Goal: Task Accomplishment & Management: Manage account settings

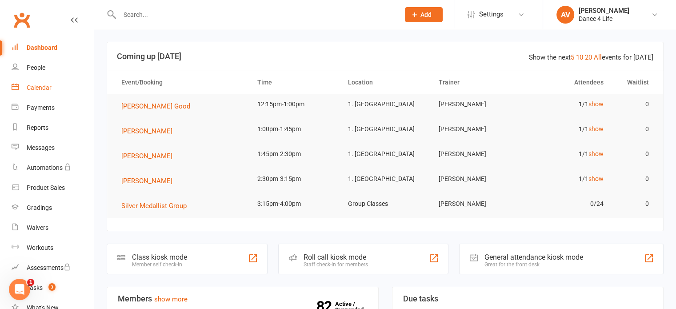
click at [46, 89] on div "Calendar" at bounding box center [39, 87] width 25 height 7
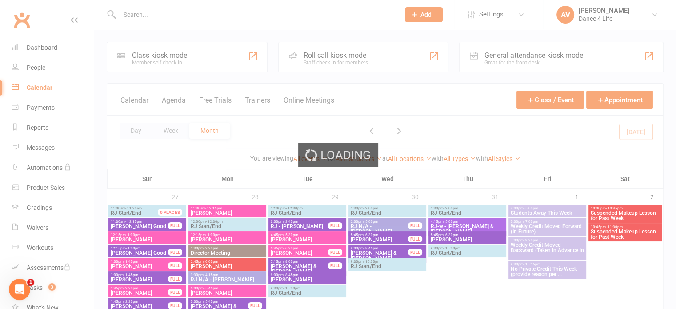
drag, startPoint x: 164, startPoint y: 129, endPoint x: 169, endPoint y: 128, distance: 4.6
click at [165, 129] on div "Loading" at bounding box center [338, 154] width 676 height 309
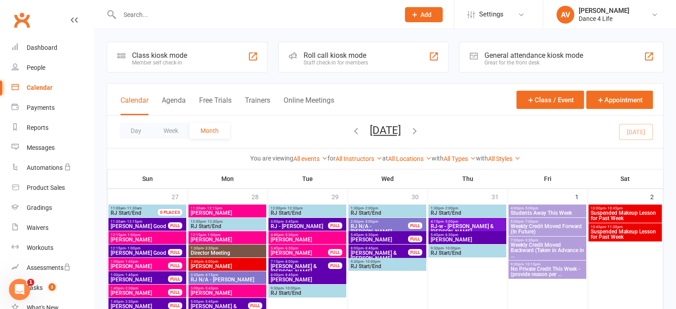
click at [169, 128] on button "Week" at bounding box center [171, 131] width 37 height 16
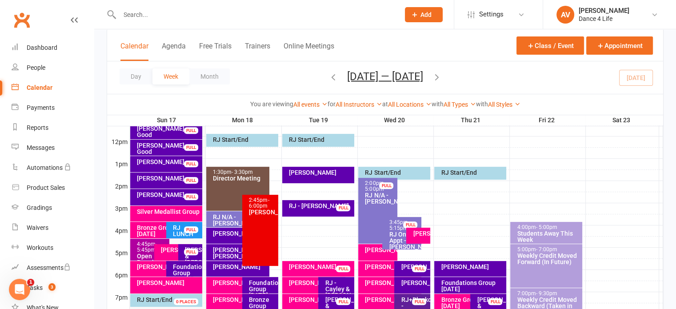
scroll to position [356, 0]
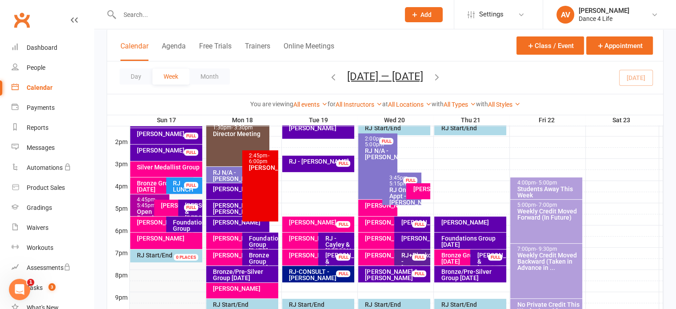
click at [157, 225] on div "[PERSON_NAME]" at bounding box center [164, 222] width 55 height 6
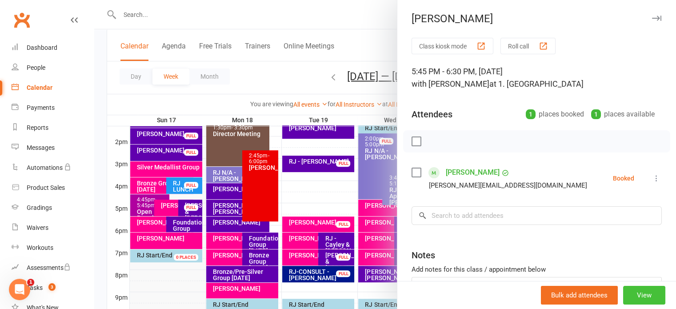
click at [637, 294] on button "View" at bounding box center [645, 295] width 42 height 19
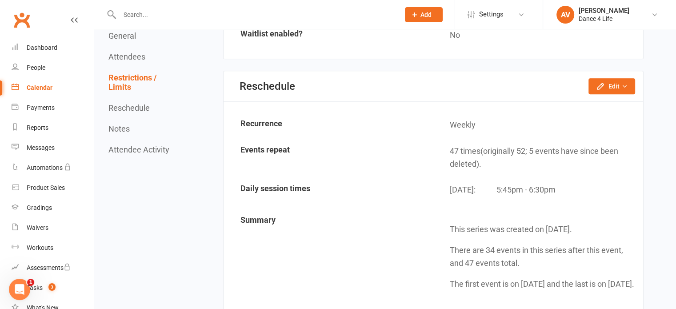
scroll to position [712, 0]
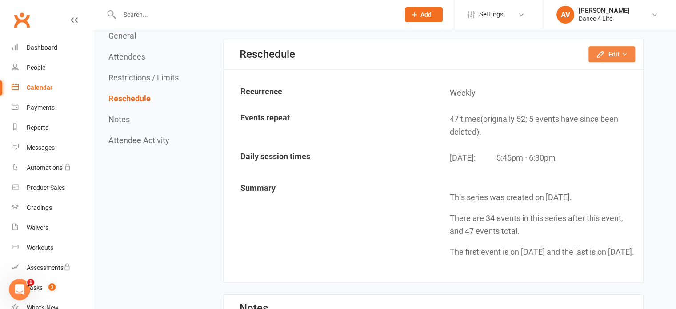
click at [610, 48] on button "Edit" at bounding box center [612, 54] width 47 height 16
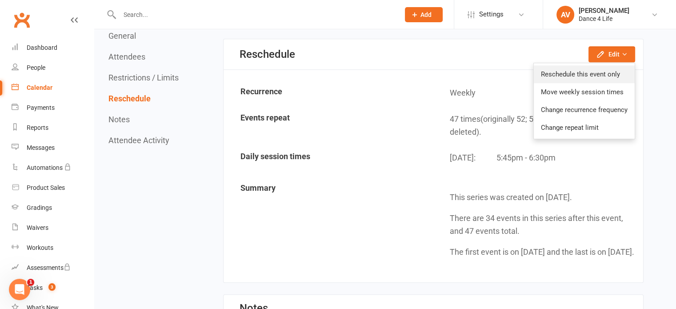
click at [603, 72] on link "Reschedule this event only" at bounding box center [584, 74] width 101 height 18
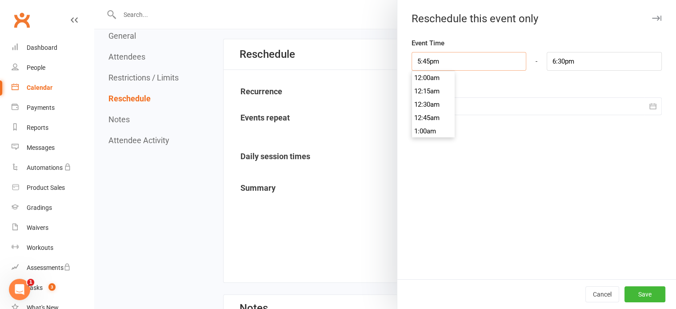
click at [472, 60] on input "5:45pm" at bounding box center [469, 61] width 115 height 19
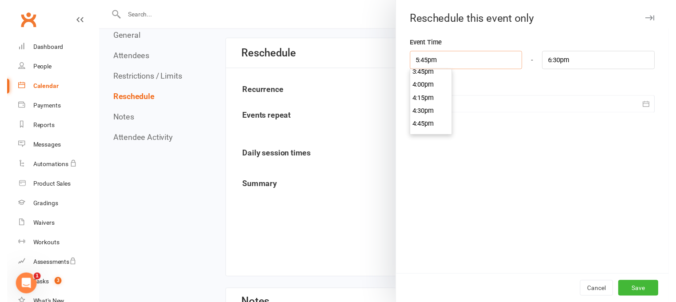
scroll to position [801, 0]
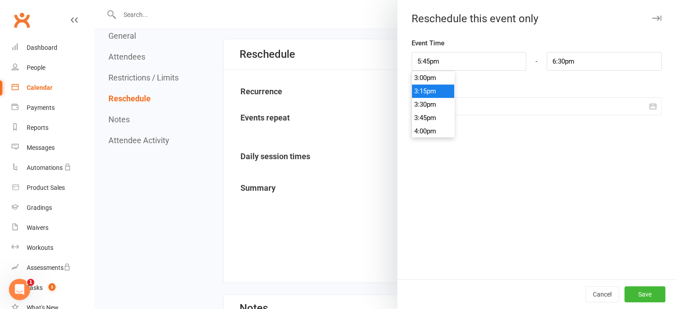
type input "3:15pm"
type input "4:00pm"
click at [423, 94] on li "3:15pm" at bounding box center [433, 90] width 43 height 13
click at [639, 294] on button "Save" at bounding box center [645, 294] width 41 height 16
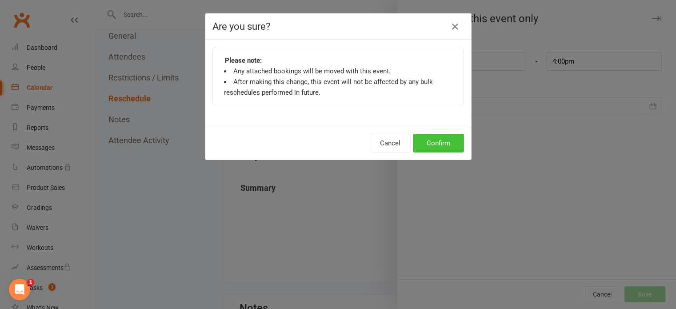
click at [434, 146] on button "Confirm" at bounding box center [438, 143] width 51 height 19
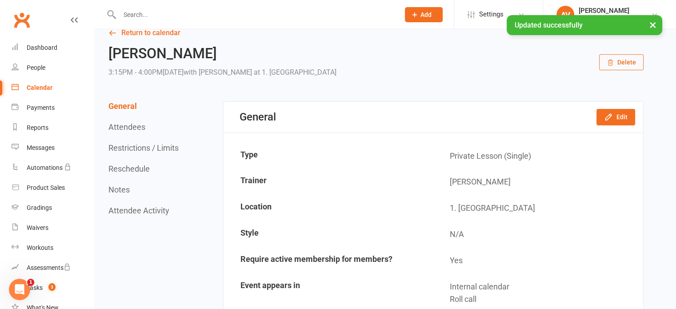
scroll to position [0, 0]
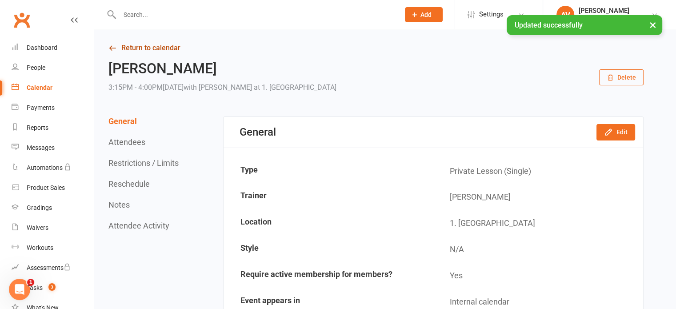
click at [140, 48] on link "Return to calendar" at bounding box center [376, 48] width 535 height 12
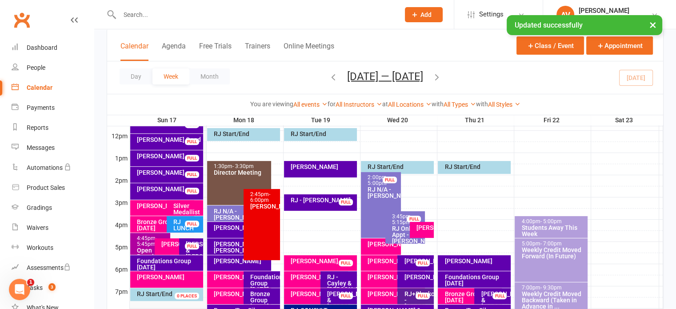
scroll to position [356, 0]
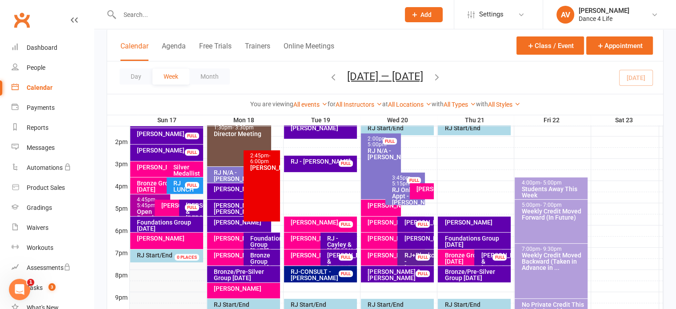
click at [162, 238] on div "[PERSON_NAME]" at bounding box center [169, 238] width 65 height 6
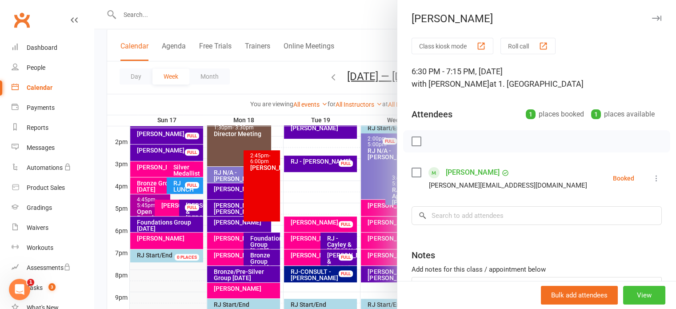
click at [634, 301] on button "View" at bounding box center [645, 295] width 42 height 19
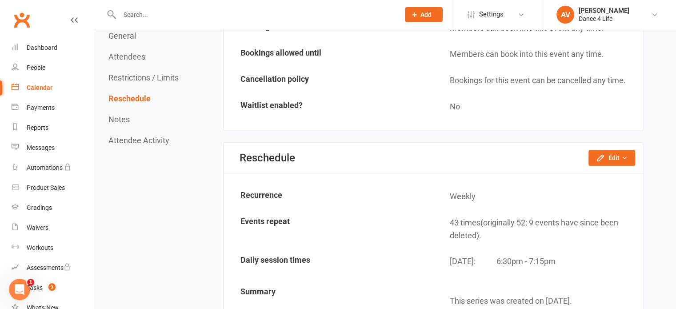
scroll to position [623, 0]
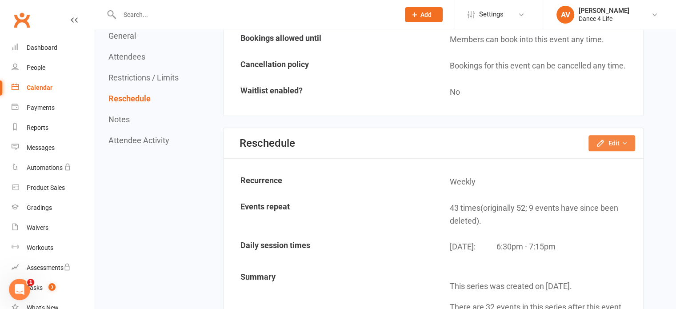
click at [608, 146] on button "Edit" at bounding box center [612, 143] width 47 height 16
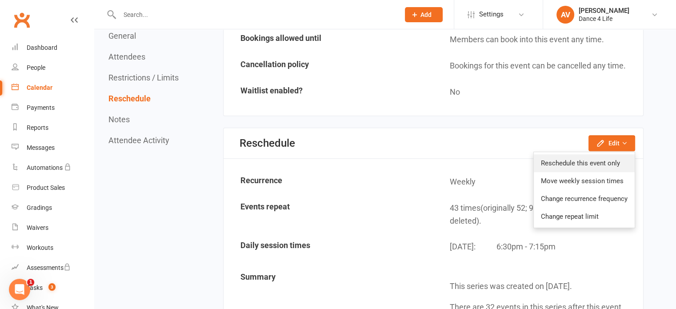
click at [594, 160] on link "Reschedule this event only" at bounding box center [584, 163] width 101 height 18
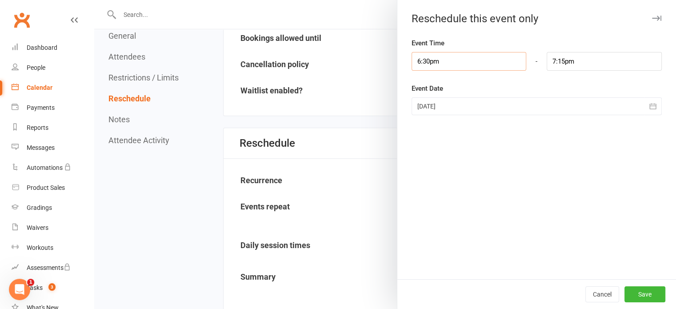
click at [433, 64] on input "6:30pm" at bounding box center [469, 61] width 115 height 19
type input "4:00pm"
type input "4:45pm"
click at [435, 95] on li "4:00pm" at bounding box center [433, 90] width 43 height 13
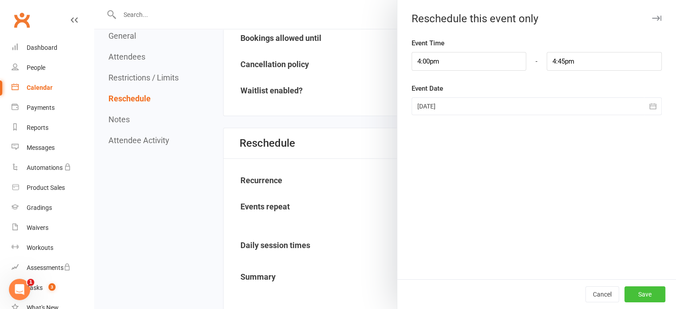
click at [630, 291] on button "Save" at bounding box center [645, 294] width 41 height 16
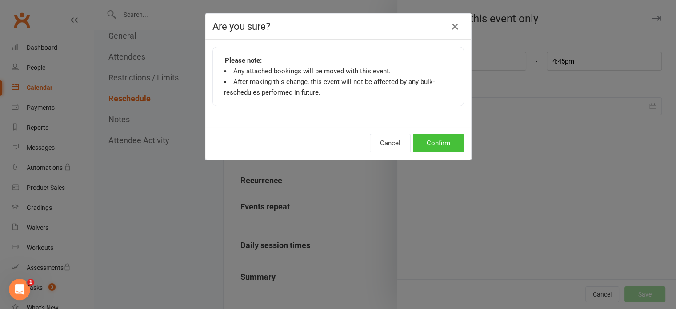
click at [431, 141] on button "Confirm" at bounding box center [438, 143] width 51 height 19
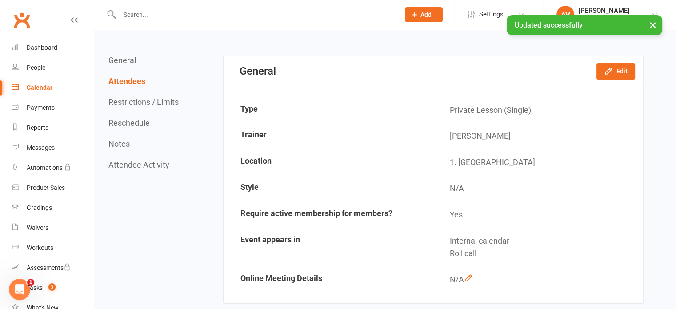
scroll to position [0, 0]
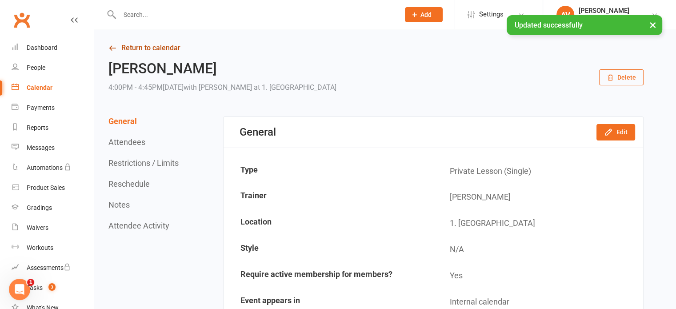
click at [137, 48] on link "Return to calendar" at bounding box center [376, 48] width 535 height 12
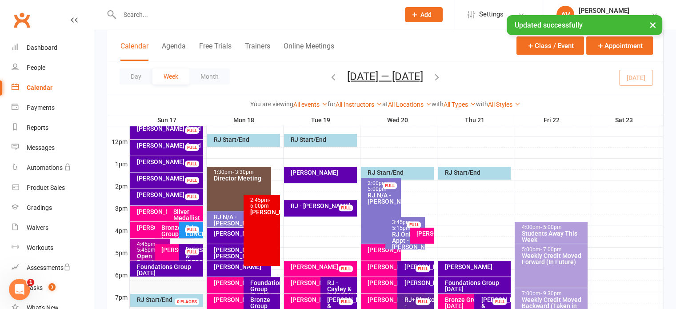
scroll to position [356, 0]
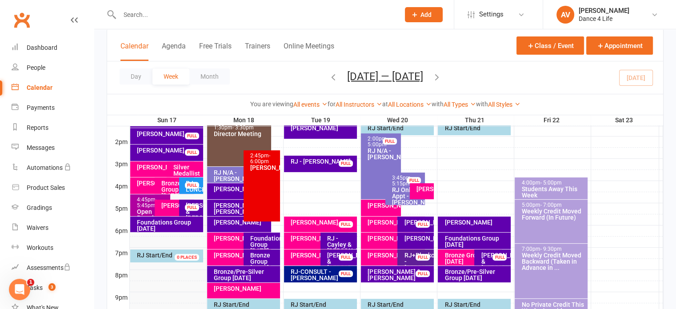
click at [181, 168] on div "Silver Medallist Group" at bounding box center [187, 173] width 28 height 19
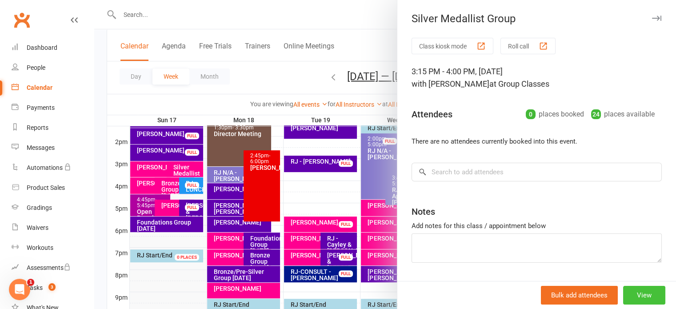
click at [633, 293] on button "View" at bounding box center [645, 295] width 42 height 19
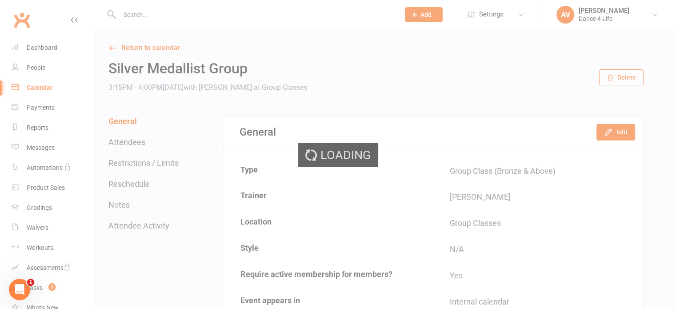
click at [628, 78] on button "Delete" at bounding box center [621, 77] width 44 height 16
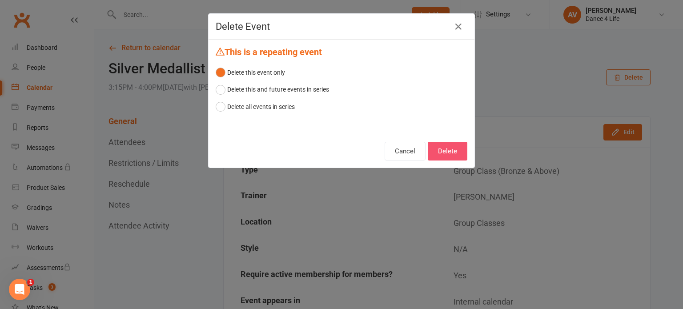
click at [446, 153] on button "Delete" at bounding box center [448, 151] width 40 height 19
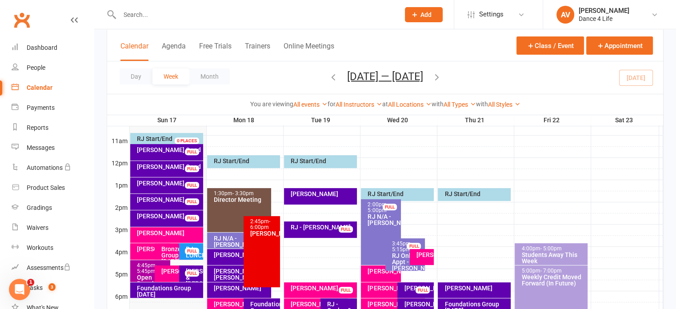
scroll to position [311, 0]
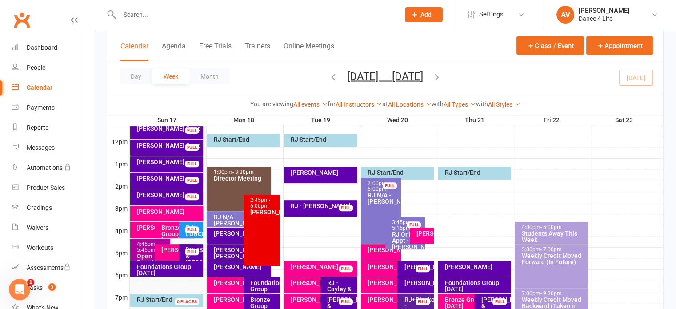
click at [173, 231] on div "Bronze Group [DATE]" at bounding box center [177, 234] width 32 height 19
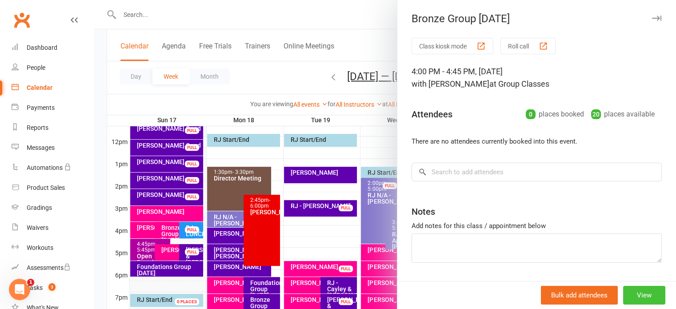
click at [637, 293] on button "View" at bounding box center [645, 295] width 42 height 19
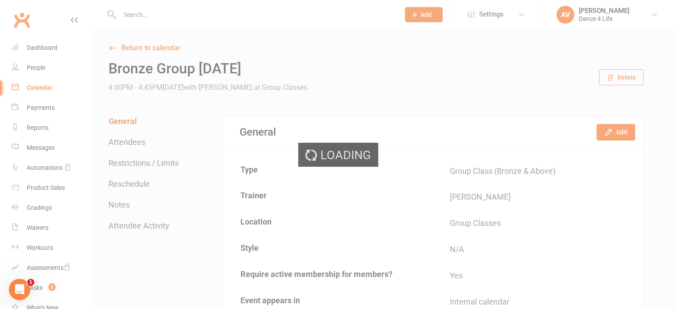
click at [610, 77] on div "Loading" at bounding box center [338, 154] width 676 height 309
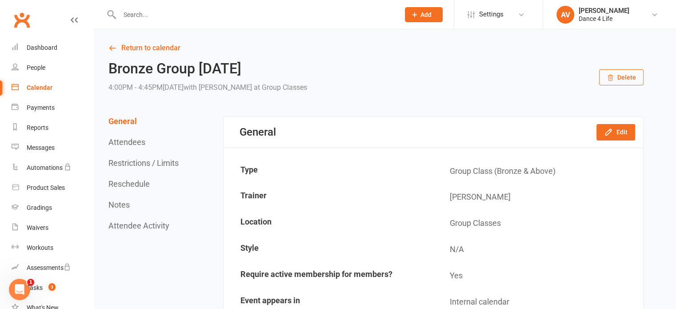
click at [613, 79] on icon "button" at bounding box center [610, 77] width 7 height 7
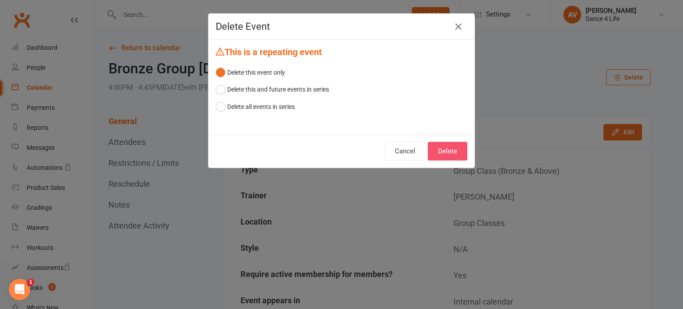
click at [457, 153] on button "Delete" at bounding box center [448, 151] width 40 height 19
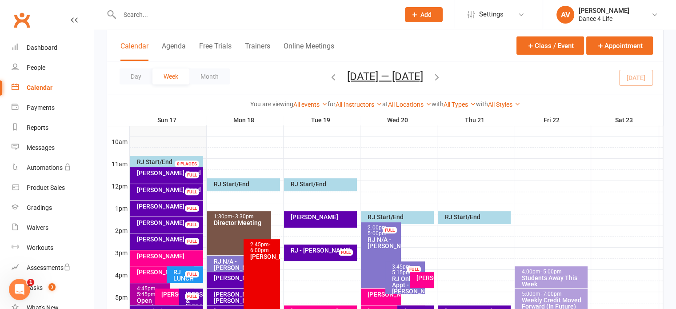
scroll to position [311, 0]
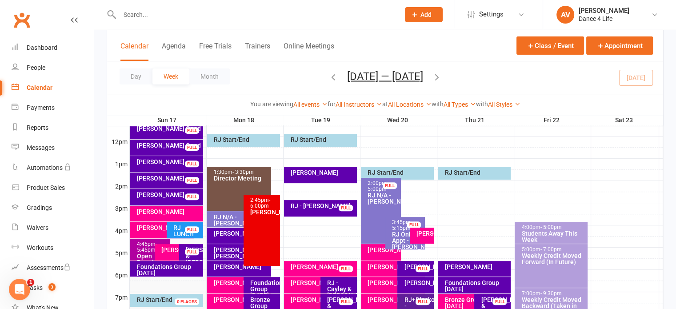
click at [141, 254] on div "Open Practice Class" at bounding box center [153, 262] width 32 height 19
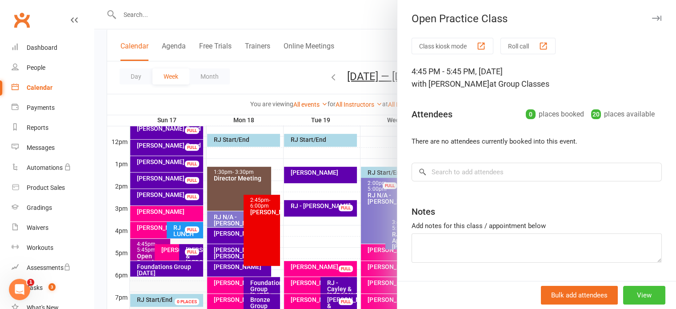
click at [642, 293] on button "View" at bounding box center [645, 295] width 42 height 19
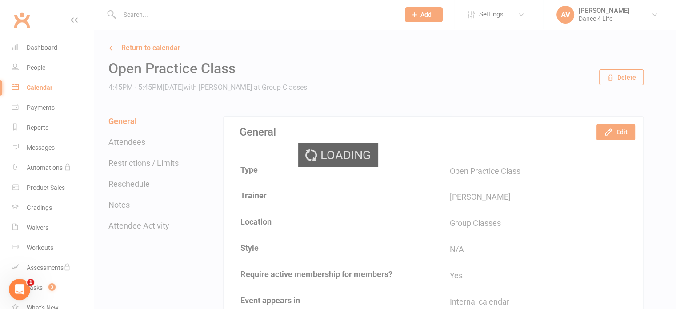
click at [628, 75] on div "Loading" at bounding box center [338, 154] width 676 height 309
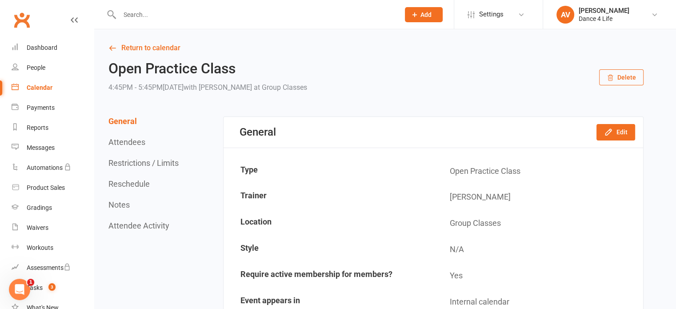
click at [628, 75] on button "Delete" at bounding box center [621, 77] width 44 height 16
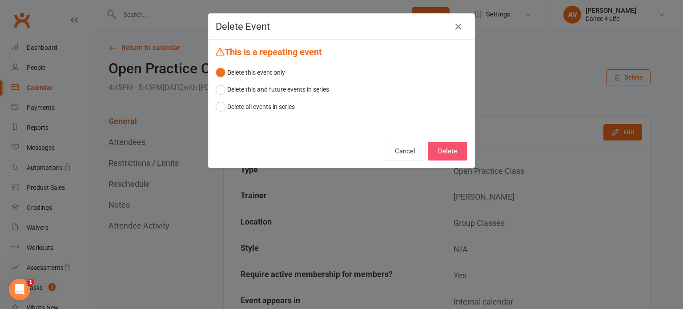
click at [451, 154] on button "Delete" at bounding box center [448, 151] width 40 height 19
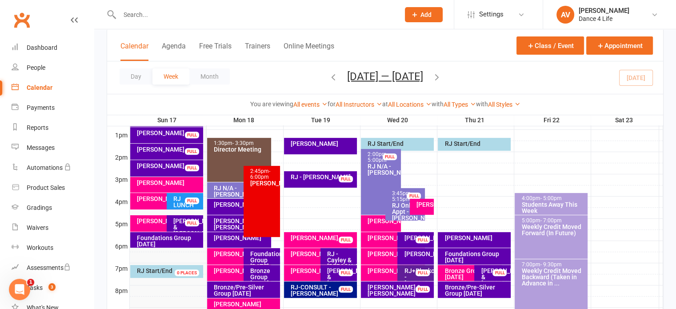
scroll to position [356, 0]
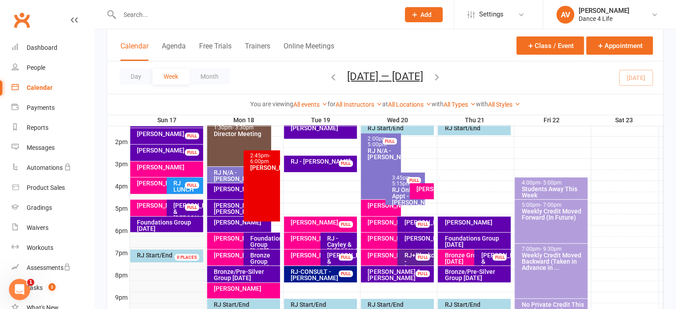
click at [185, 223] on div "Foundations Group [DATE]" at bounding box center [169, 225] width 65 height 12
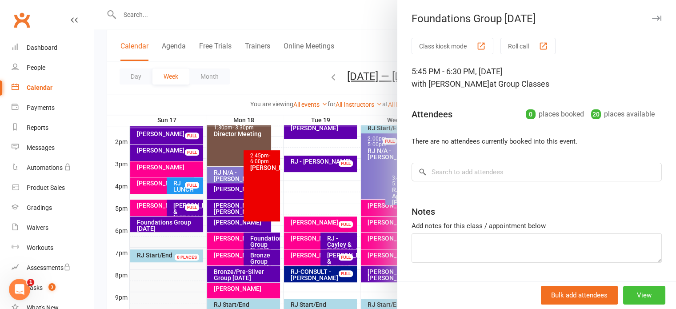
click at [624, 291] on button "View" at bounding box center [645, 295] width 42 height 19
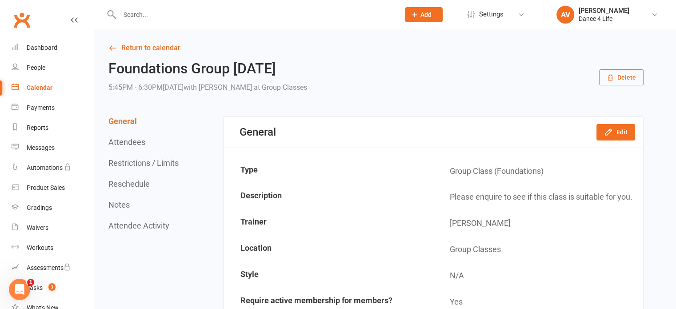
click at [152, 48] on link "Return to calendar" at bounding box center [376, 48] width 535 height 12
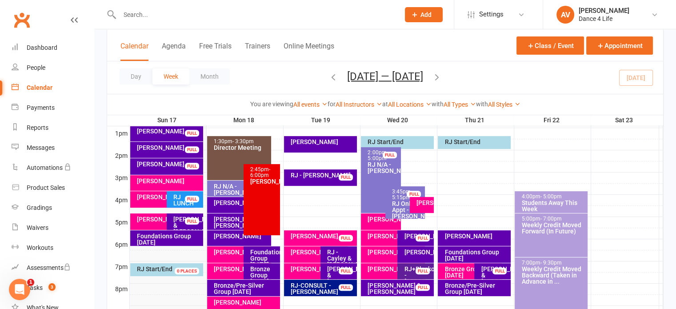
scroll to position [356, 0]
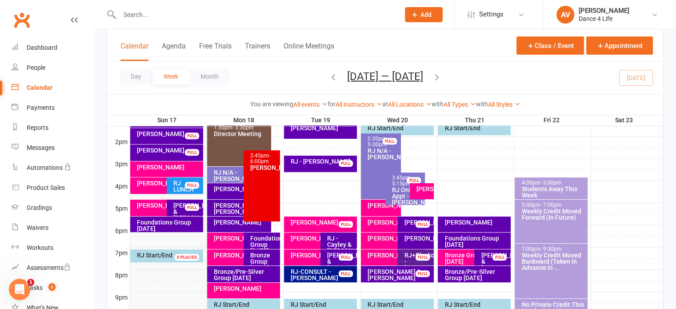
click at [309, 245] on div "[PERSON_NAME] FULL" at bounding box center [316, 241] width 64 height 16
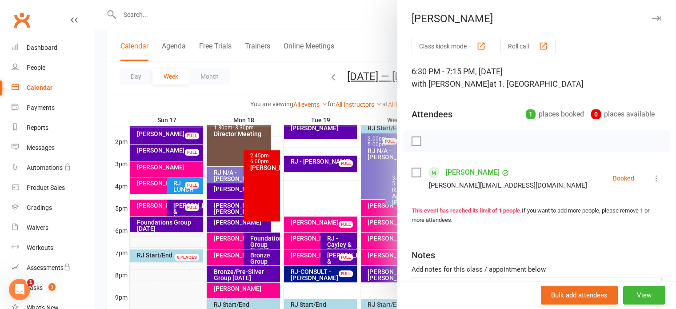
click at [466, 172] on link "[PERSON_NAME]" at bounding box center [473, 172] width 54 height 14
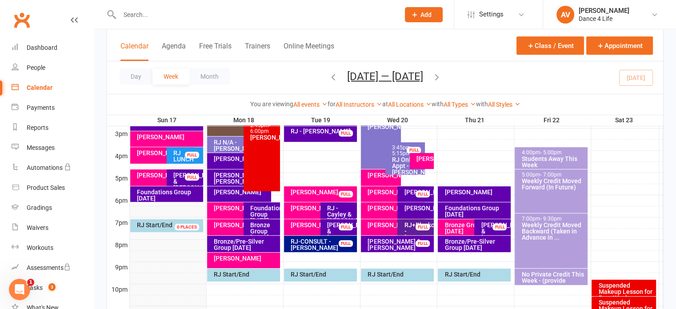
scroll to position [400, 0]
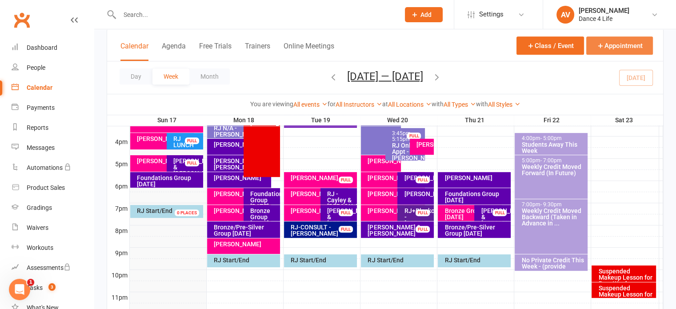
click at [622, 45] on button "Appointment" at bounding box center [620, 45] width 67 height 18
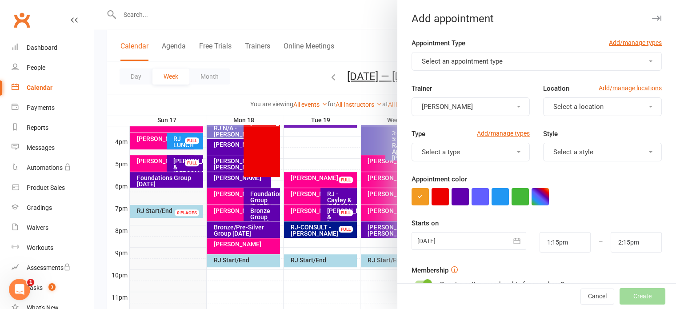
click at [511, 62] on button "Select an appointment type" at bounding box center [537, 61] width 250 height 19
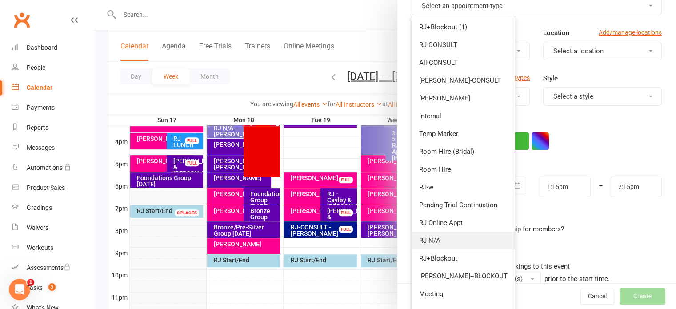
scroll to position [133, 0]
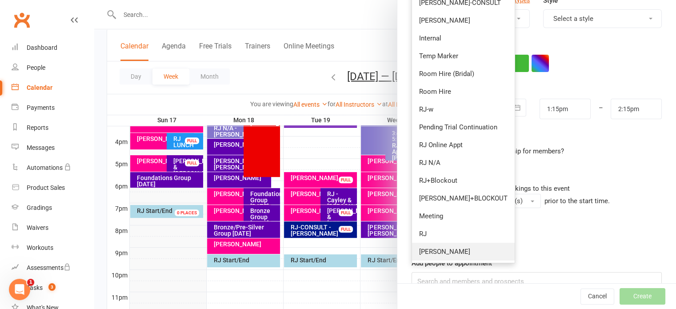
click at [458, 254] on link "[PERSON_NAME]" at bounding box center [463, 252] width 103 height 18
type input "2:00pm"
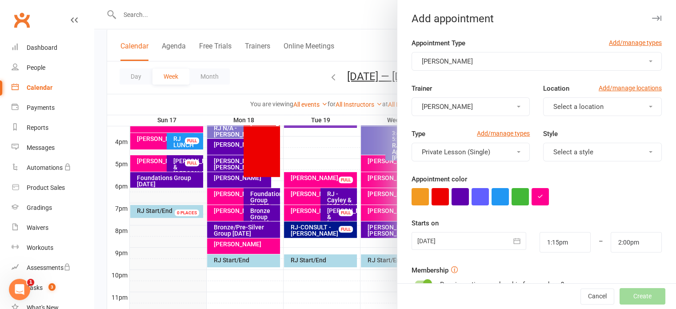
click at [607, 105] on button "Select a location" at bounding box center [602, 106] width 119 height 19
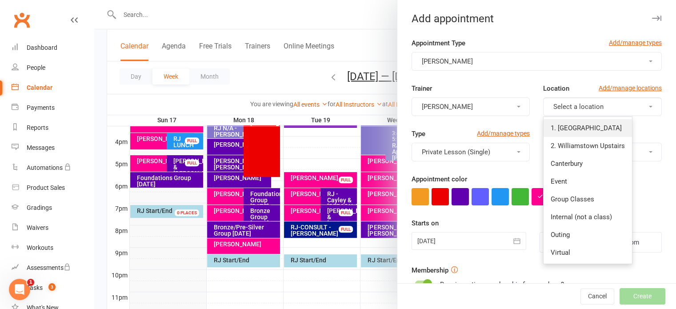
click at [607, 127] on span "1. [GEOGRAPHIC_DATA]" at bounding box center [586, 128] width 71 height 8
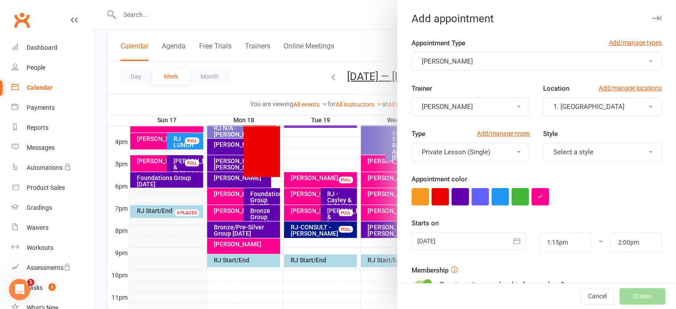
click at [459, 245] on div at bounding box center [469, 241] width 115 height 18
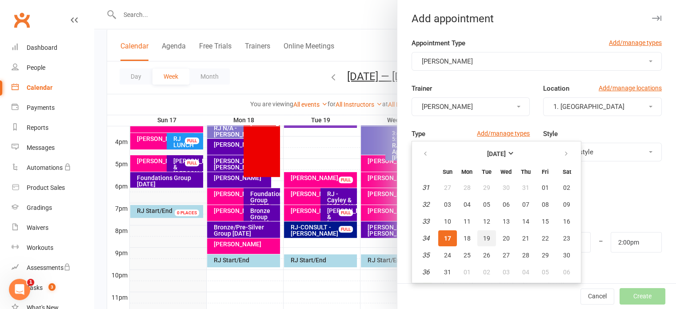
click at [483, 235] on span "19" at bounding box center [486, 238] width 7 height 7
type input "[DATE]"
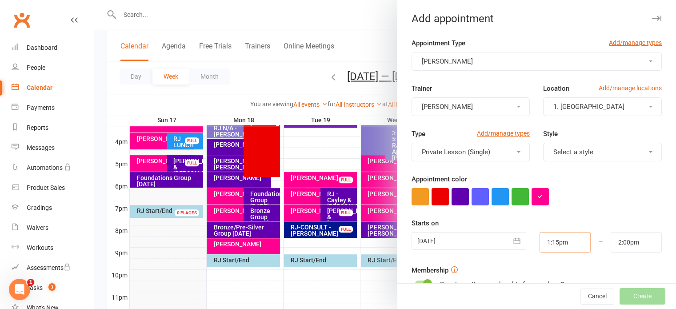
click at [543, 239] on input "1:15pm" at bounding box center [565, 242] width 51 height 20
type input "8:00pm"
click at [553, 191] on li "8:00pm" at bounding box center [561, 190] width 43 height 13
click at [620, 247] on input "2:00pm" at bounding box center [636, 242] width 51 height 20
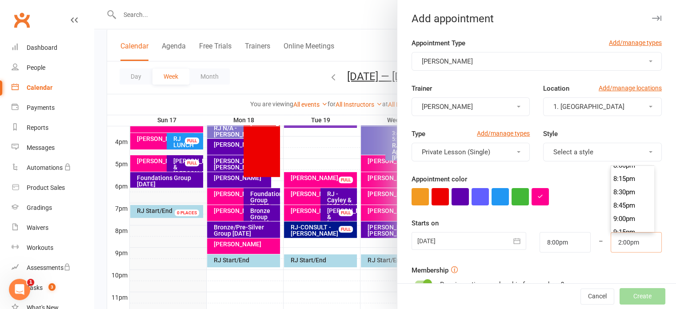
scroll to position [1090, 0]
type input "8:45pm"
click at [613, 190] on li "8:45pm" at bounding box center [633, 190] width 43 height 13
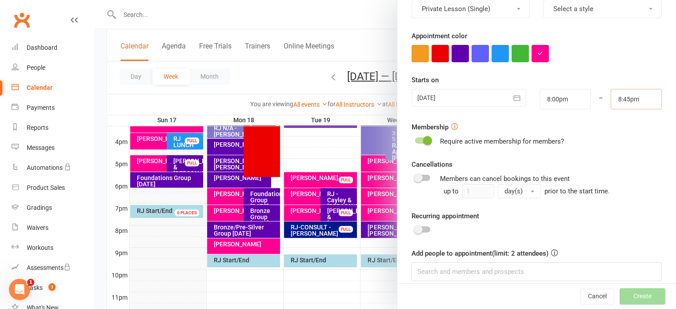
scroll to position [152, 0]
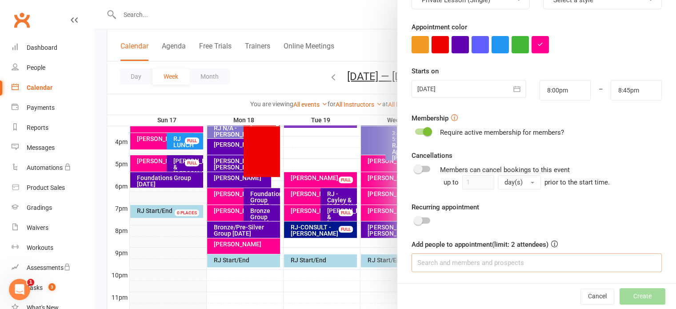
click at [493, 262] on input at bounding box center [537, 262] width 250 height 19
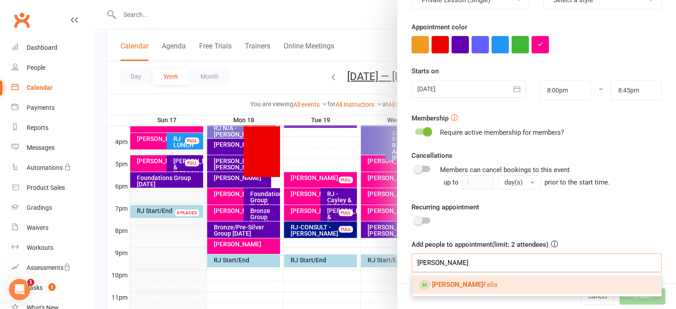
type input "[PERSON_NAME]"
click at [490, 285] on link "[PERSON_NAME]" at bounding box center [536, 284] width 249 height 19
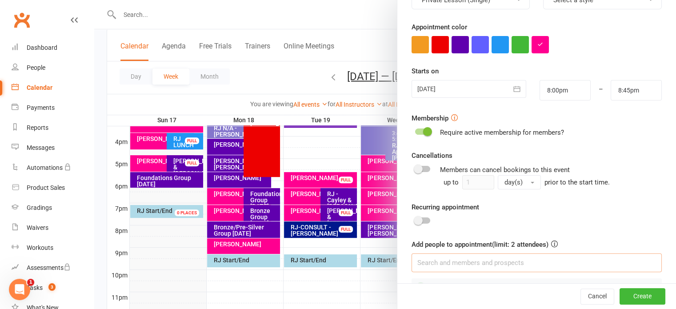
scroll to position [177, 0]
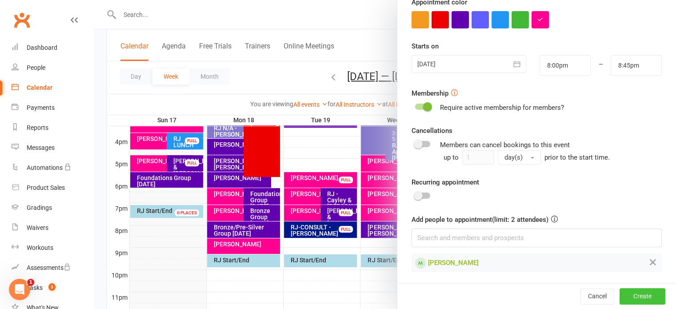
click at [640, 303] on button "Create" at bounding box center [643, 297] width 46 height 16
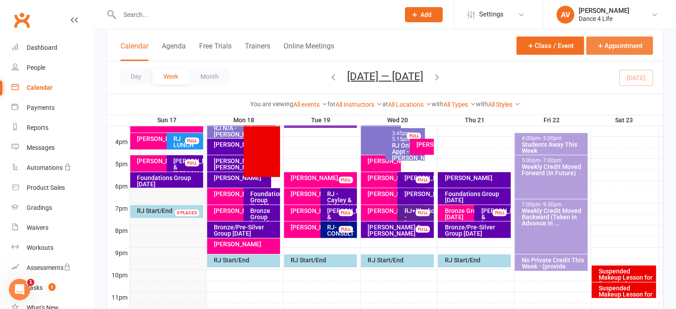
click at [620, 46] on button "Appointment" at bounding box center [620, 45] width 67 height 18
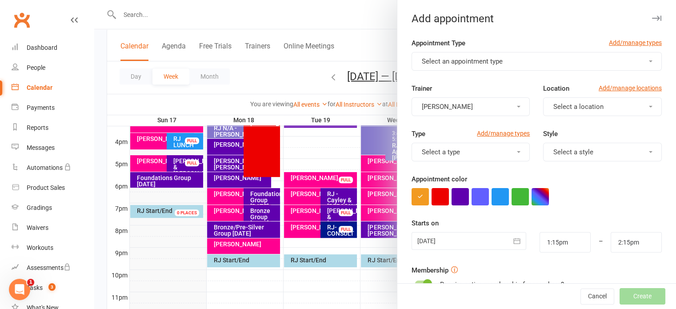
click at [535, 58] on button "Select an appointment type" at bounding box center [537, 61] width 250 height 19
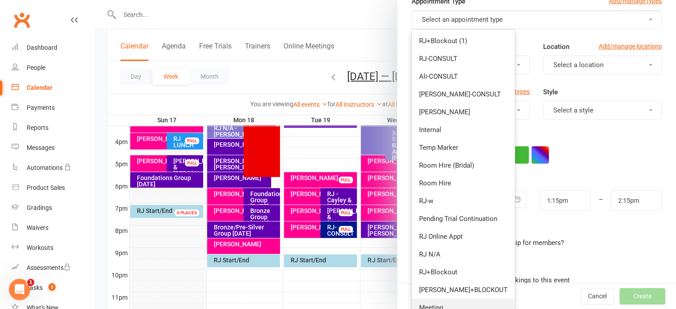
scroll to position [133, 0]
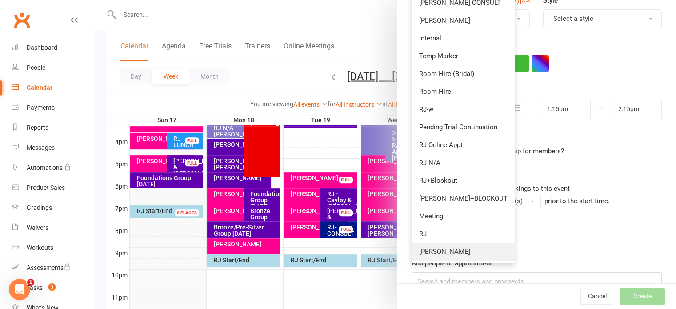
click at [439, 250] on link "[PERSON_NAME]" at bounding box center [463, 252] width 103 height 18
type input "2:00pm"
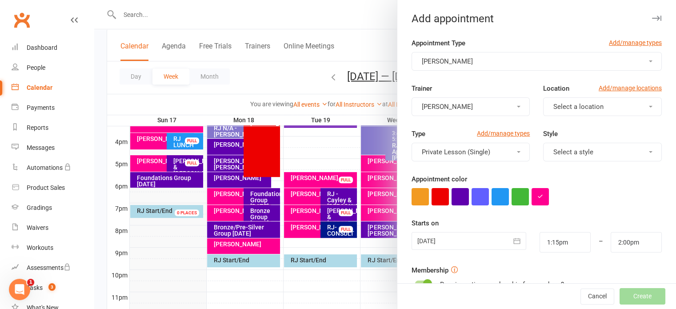
click at [608, 108] on button "Select a location" at bounding box center [602, 106] width 119 height 19
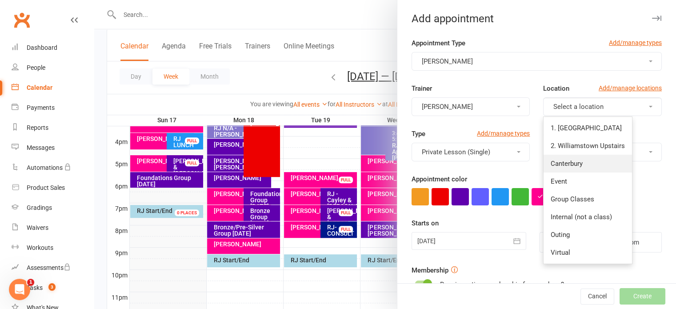
click at [601, 157] on link "Canterbury" at bounding box center [588, 164] width 89 height 18
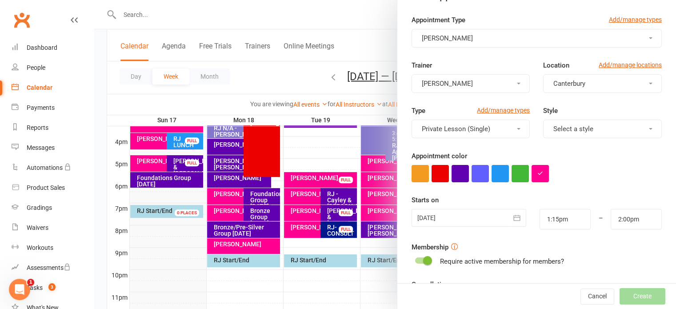
scroll to position [44, 0]
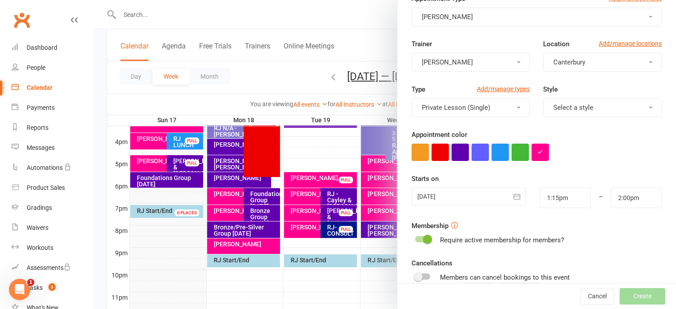
click at [486, 199] on div at bounding box center [469, 197] width 115 height 18
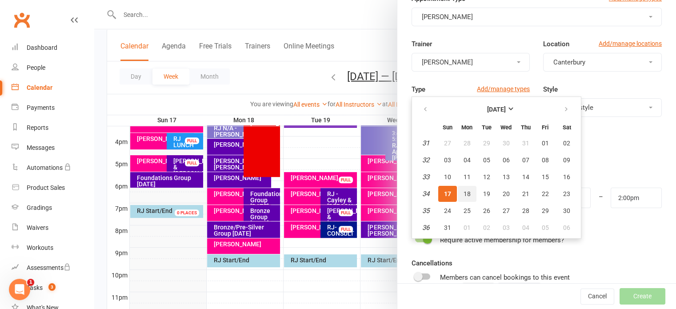
click at [464, 193] on span "18" at bounding box center [467, 193] width 7 height 7
type input "[DATE]"
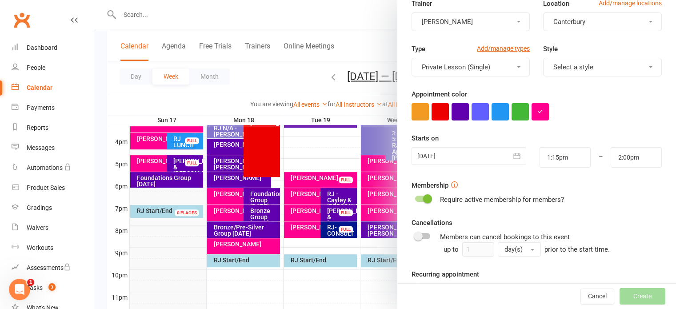
scroll to position [133, 0]
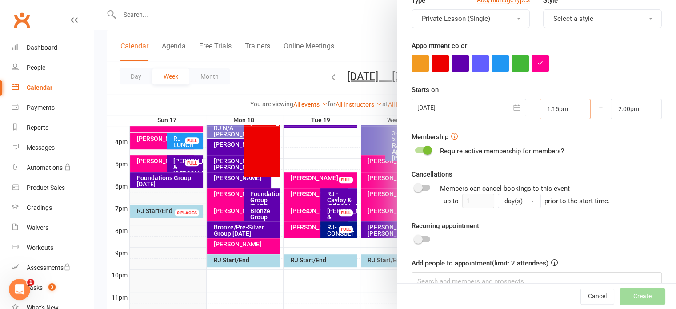
click at [559, 106] on input "1:15pm" at bounding box center [565, 109] width 51 height 20
type input "8:00pm"
click at [551, 140] on li "8:00pm" at bounding box center [561, 143] width 43 height 13
click at [553, 138] on div "Membership Require active membership for members?" at bounding box center [537, 144] width 250 height 25
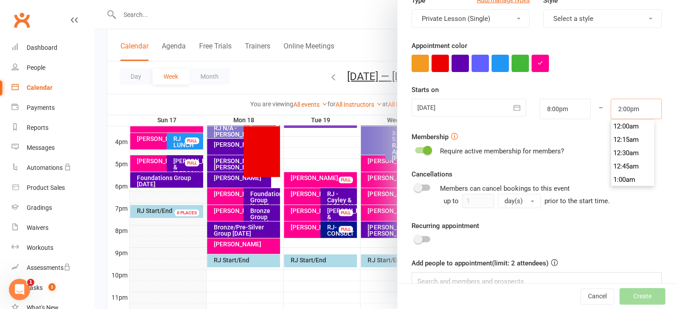
click at [617, 114] on input "2:00pm" at bounding box center [636, 109] width 51 height 20
type input "8:45pm"
click at [616, 147] on li "8:45pm" at bounding box center [633, 143] width 43 height 13
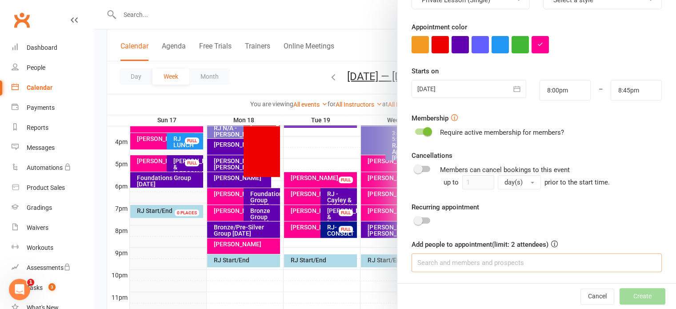
click at [537, 265] on input at bounding box center [537, 262] width 250 height 19
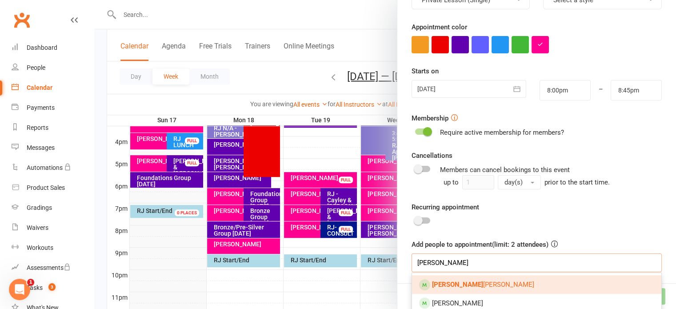
type input "[PERSON_NAME]"
click at [529, 284] on link "[PERSON_NAME]" at bounding box center [536, 284] width 249 height 19
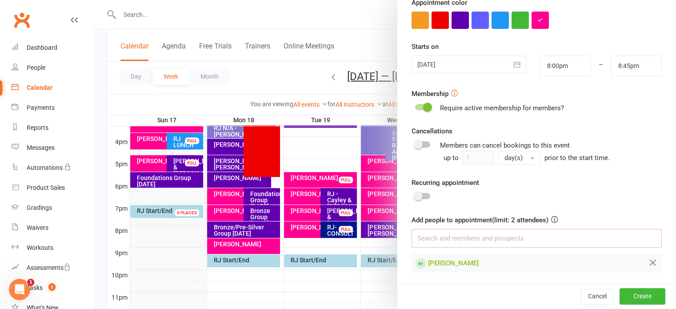
scroll to position [177, 0]
click at [626, 293] on button "Create" at bounding box center [643, 297] width 46 height 16
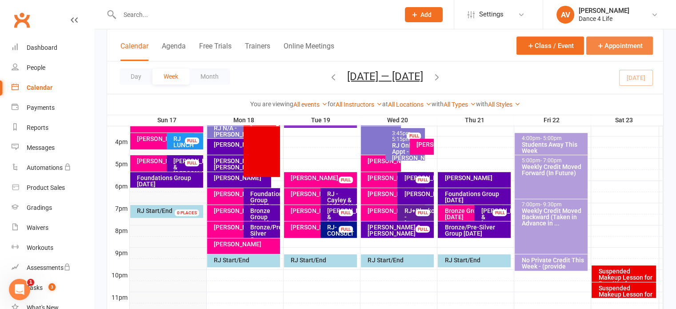
click at [635, 44] on button "Appointment" at bounding box center [620, 45] width 67 height 18
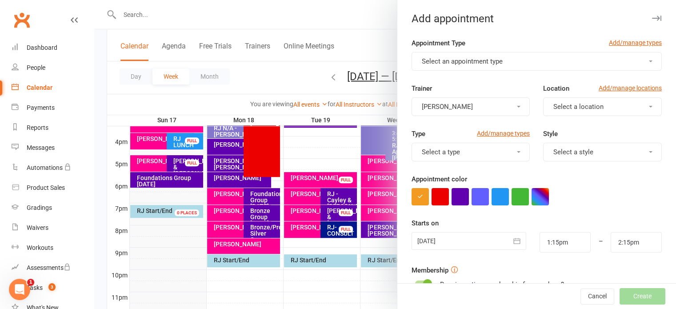
click at [499, 61] on button "Select an appointment type" at bounding box center [537, 61] width 250 height 19
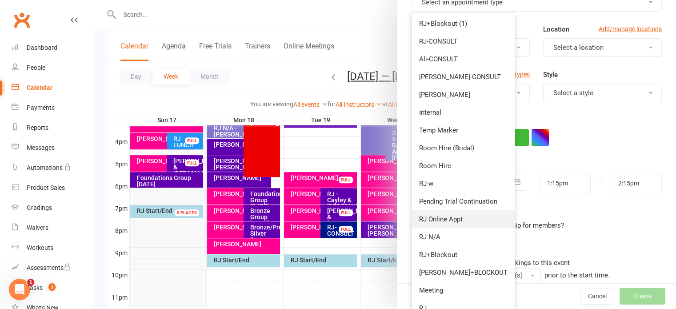
scroll to position [89, 0]
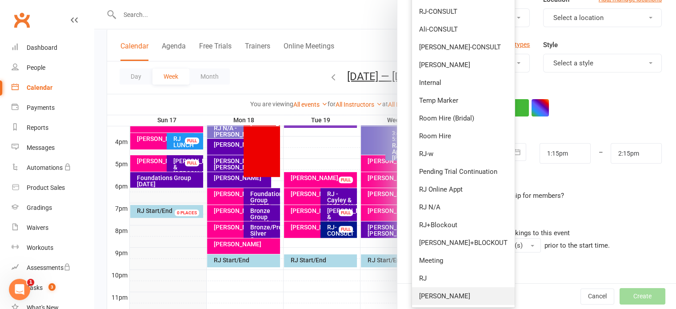
click at [436, 297] on link "[PERSON_NAME]" at bounding box center [463, 296] width 103 height 18
type input "2:00pm"
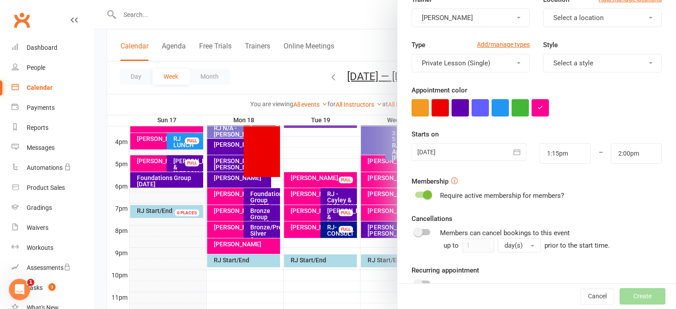
scroll to position [0, 0]
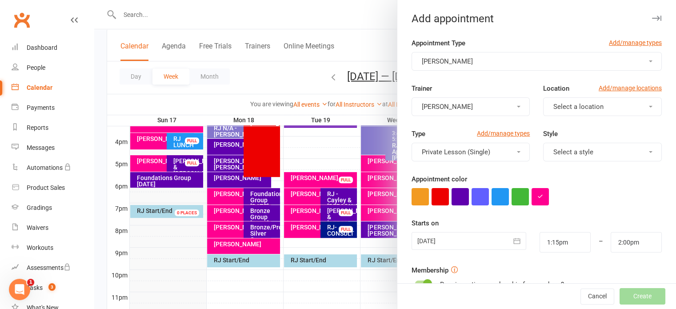
click at [554, 103] on span "Select a location" at bounding box center [579, 107] width 50 height 8
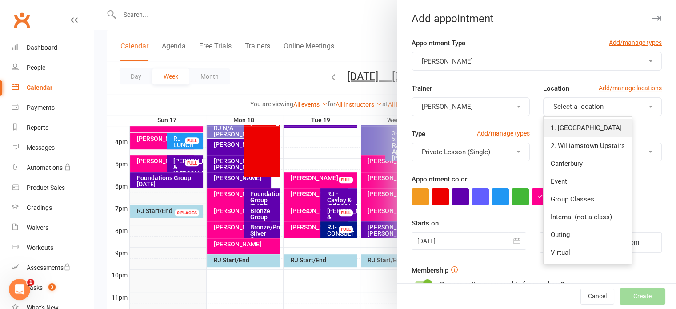
click at [563, 128] on span "1. [GEOGRAPHIC_DATA]" at bounding box center [586, 128] width 71 height 8
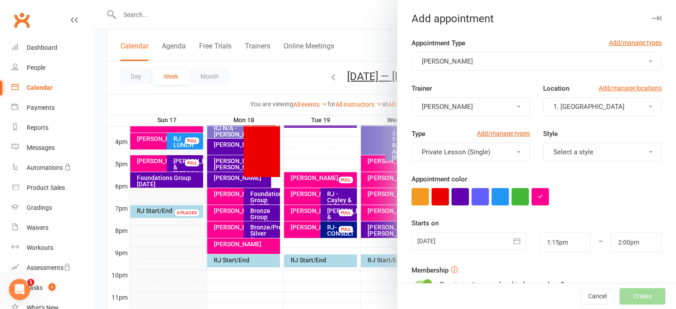
click at [574, 106] on span "1. [GEOGRAPHIC_DATA]" at bounding box center [589, 107] width 71 height 8
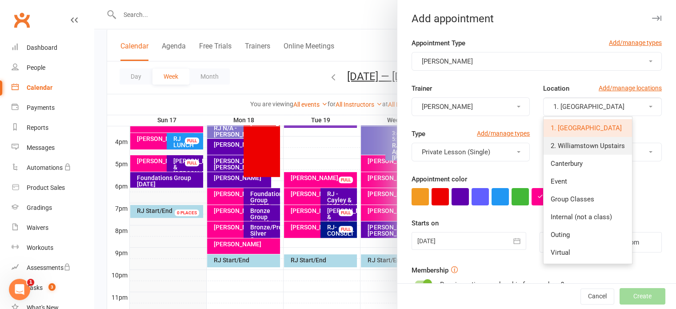
click at [561, 144] on span "2. Williamstown Upstairs" at bounding box center [588, 146] width 74 height 8
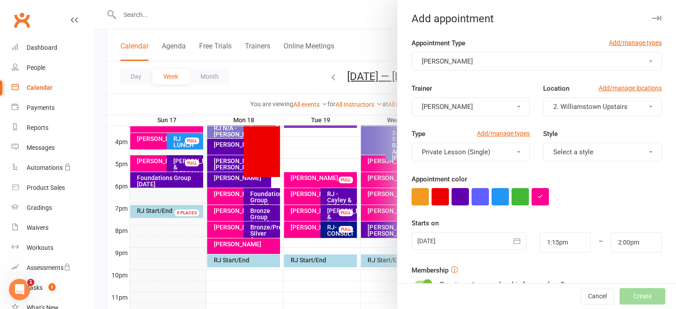
click at [453, 239] on div at bounding box center [469, 241] width 115 height 18
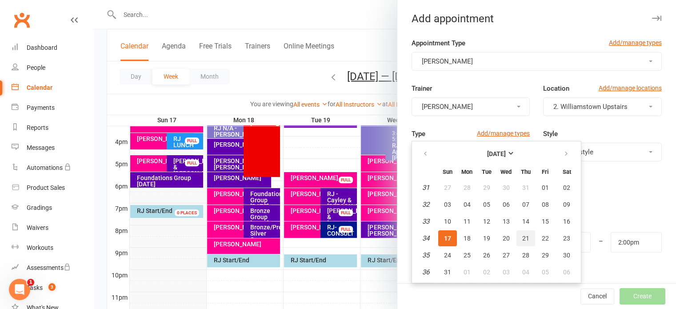
click at [528, 238] on button "21" at bounding box center [526, 238] width 19 height 16
type input "[DATE]"
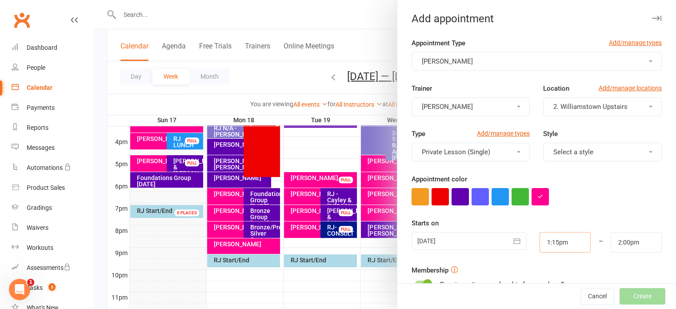
click at [551, 246] on input "1:15pm" at bounding box center [565, 242] width 51 height 20
type input "6:30pm"
click at [550, 201] on li "6:30pm" at bounding box center [561, 199] width 43 height 13
click at [628, 242] on input "2:00pm" at bounding box center [636, 242] width 51 height 20
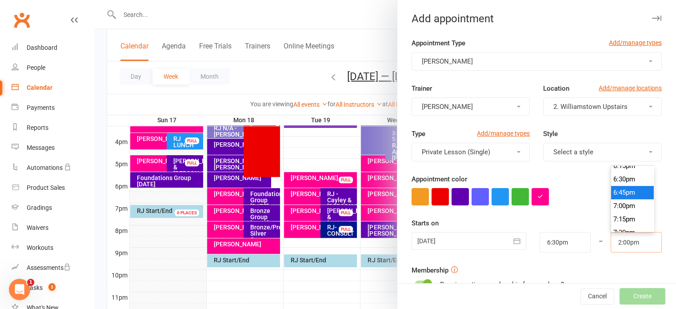
scroll to position [1001, 0]
type input "7:15pm"
click at [614, 203] on li "7:15pm" at bounding box center [633, 199] width 43 height 13
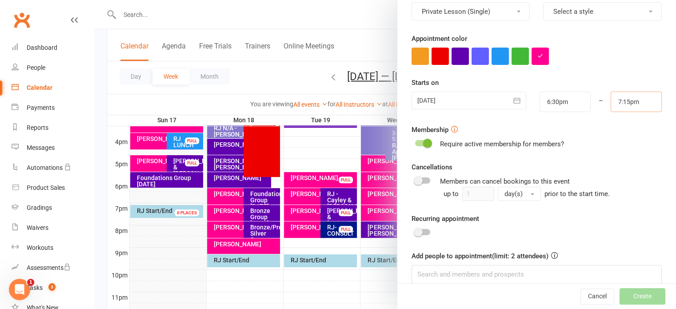
scroll to position [152, 0]
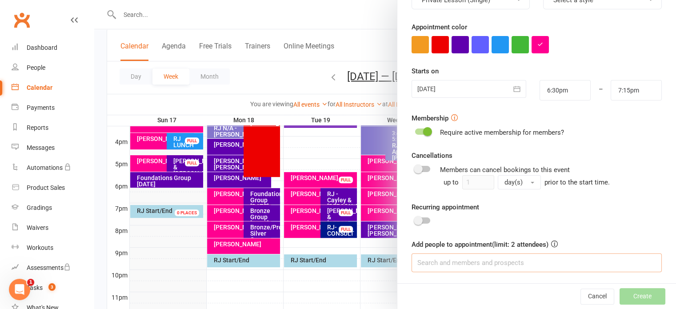
click at [514, 266] on input at bounding box center [537, 262] width 250 height 19
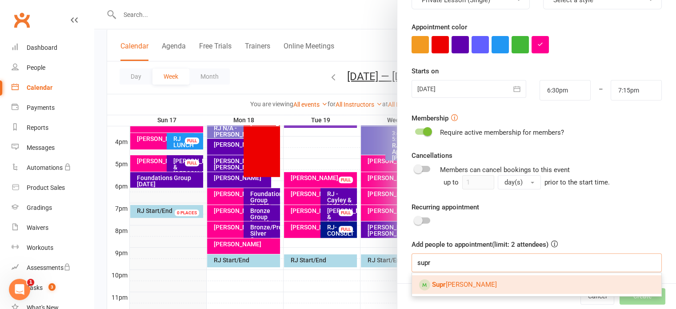
type input "supr"
click at [497, 286] on link "Supr [PERSON_NAME]" at bounding box center [536, 284] width 249 height 19
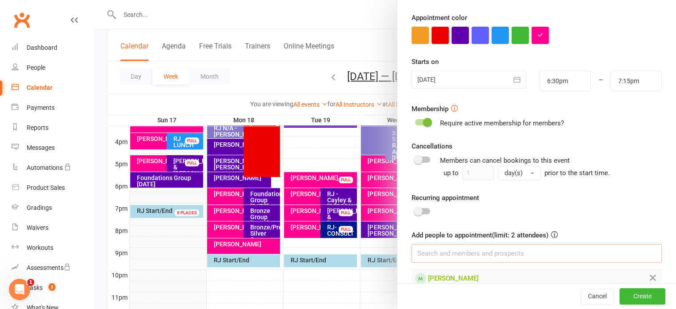
scroll to position [177, 0]
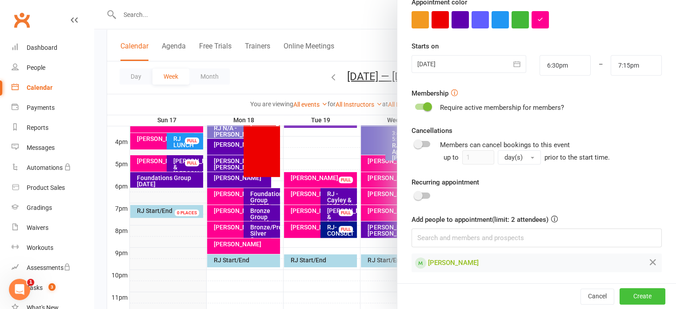
click at [624, 299] on button "Create" at bounding box center [643, 297] width 46 height 16
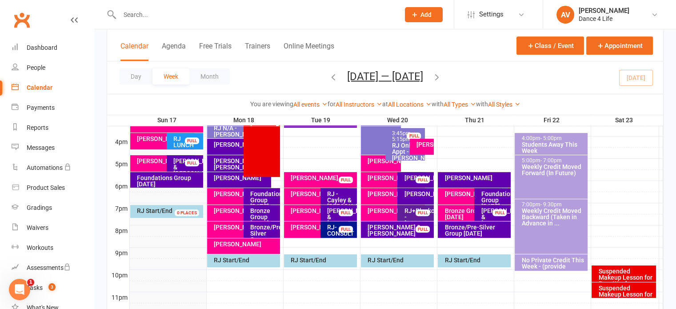
click at [139, 19] on input "text" at bounding box center [255, 14] width 277 height 12
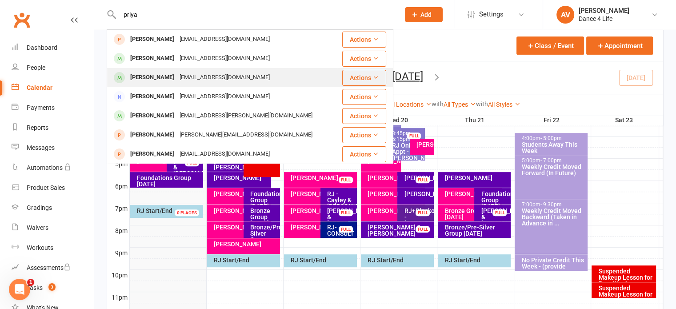
type input "priya"
click at [157, 80] on div "[PERSON_NAME]" at bounding box center [152, 77] width 49 height 13
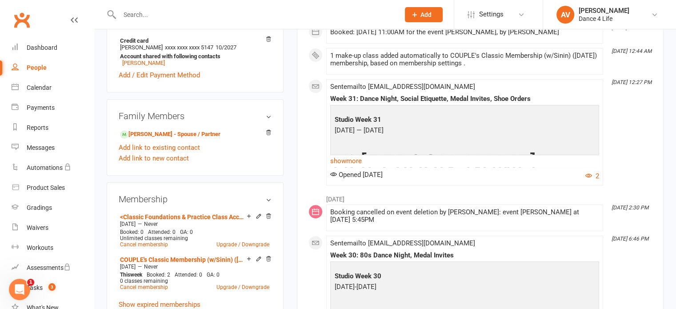
scroll to position [400, 0]
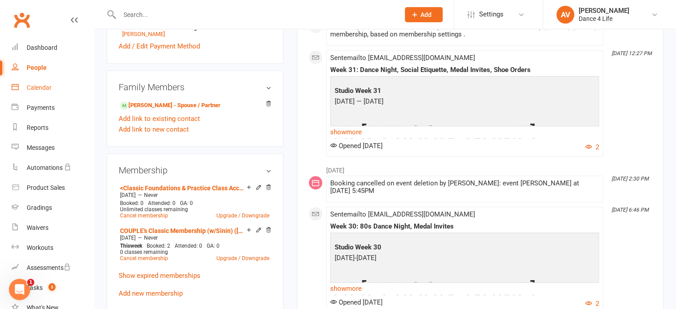
click at [29, 90] on div "Calendar" at bounding box center [39, 87] width 25 height 7
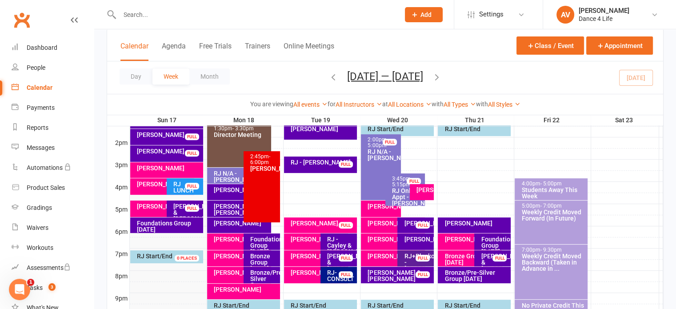
scroll to position [356, 0]
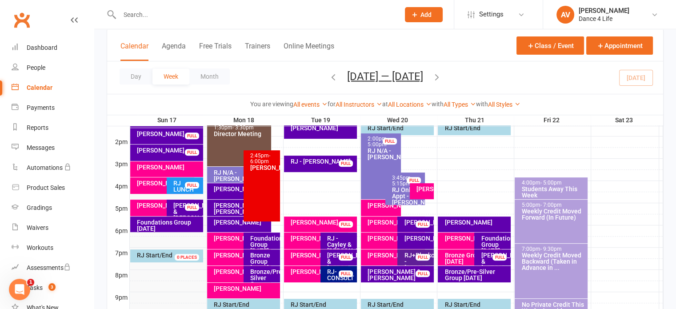
click at [442, 74] on icon "button" at bounding box center [437, 77] width 10 height 10
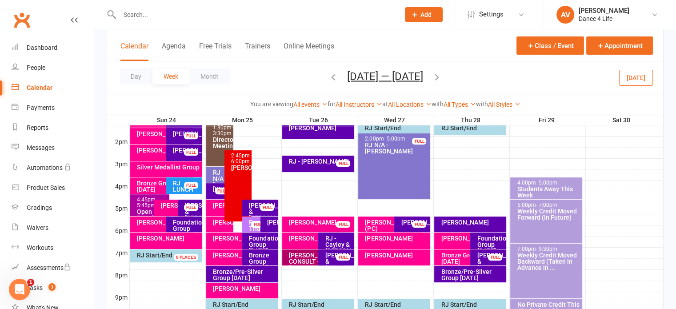
click at [331, 75] on icon "button" at bounding box center [334, 77] width 10 height 10
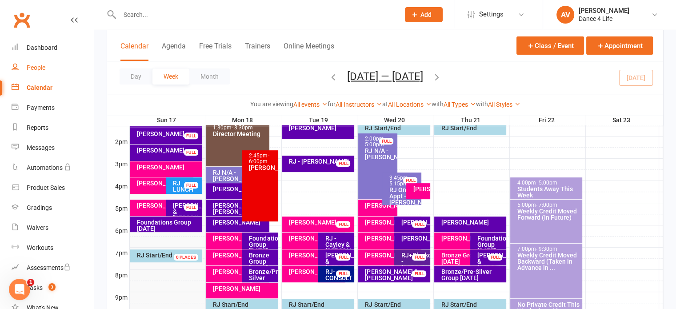
click at [39, 70] on div "People" at bounding box center [36, 67] width 19 height 7
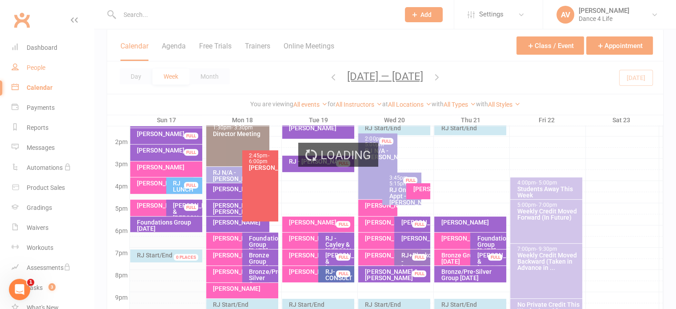
select select "100"
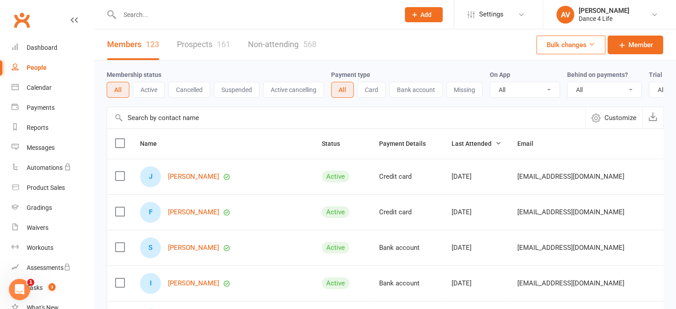
click at [212, 43] on link "Prospects 161" at bounding box center [203, 44] width 53 height 31
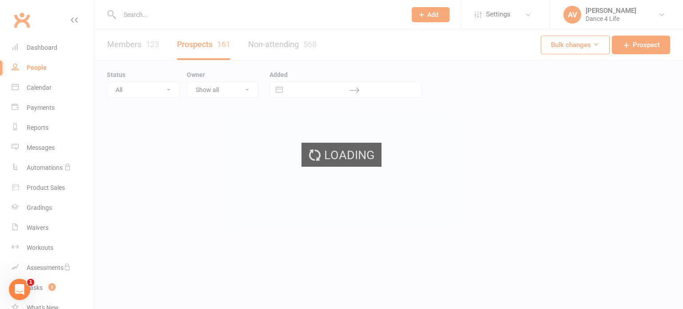
select select "100"
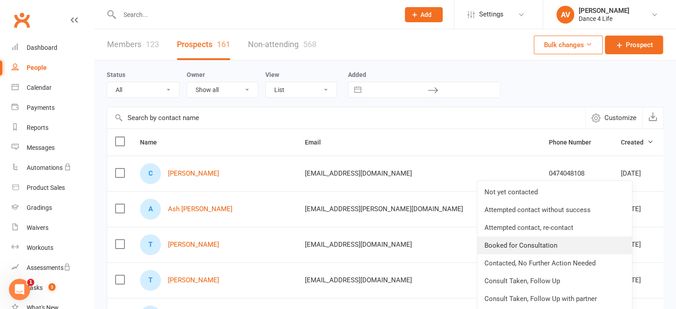
click at [527, 243] on link "Booked for Consultation" at bounding box center [555, 246] width 155 height 18
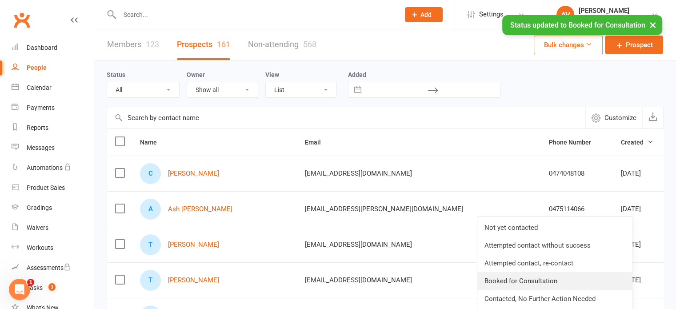
click at [533, 281] on link "Booked for Consultation" at bounding box center [555, 281] width 155 height 18
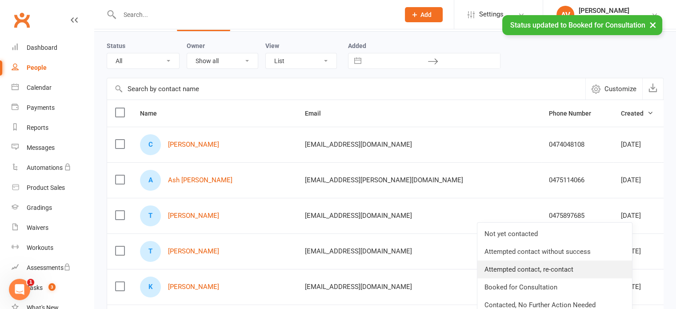
scroll to position [44, 0]
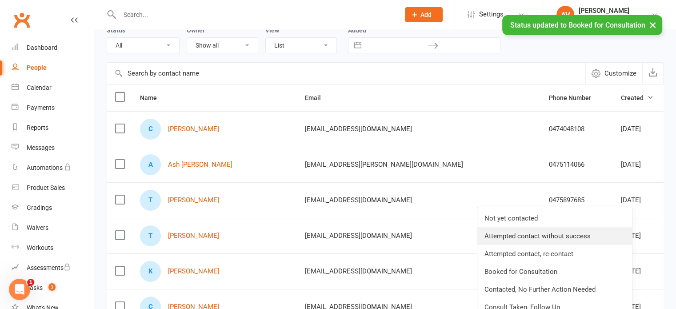
click at [573, 240] on link "Attempted contact without success" at bounding box center [555, 236] width 155 height 18
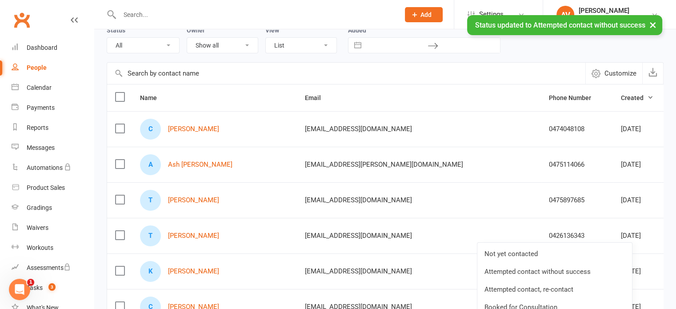
click at [570, 274] on link "Attempted contact without success" at bounding box center [555, 272] width 155 height 18
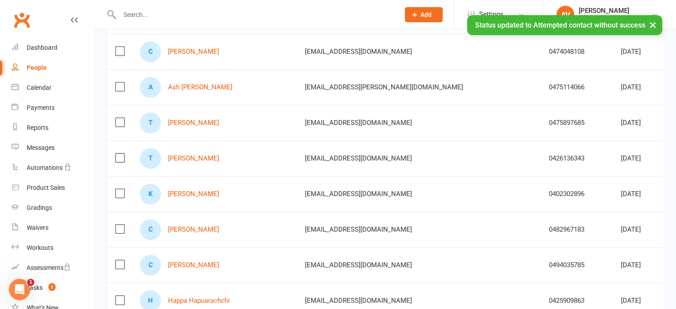
scroll to position [133, 0]
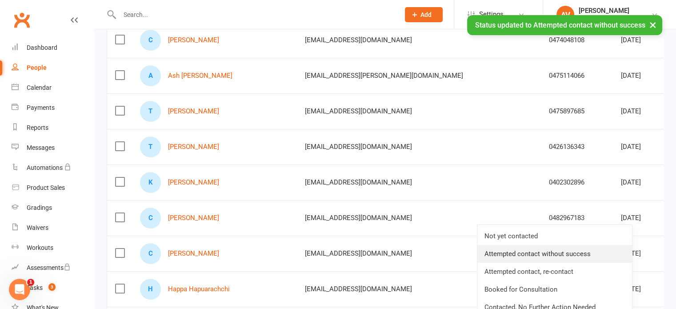
click at [612, 252] on link "Attempted contact without success" at bounding box center [555, 254] width 155 height 18
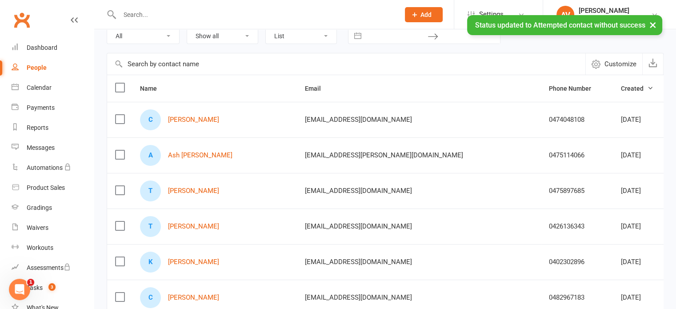
scroll to position [0, 0]
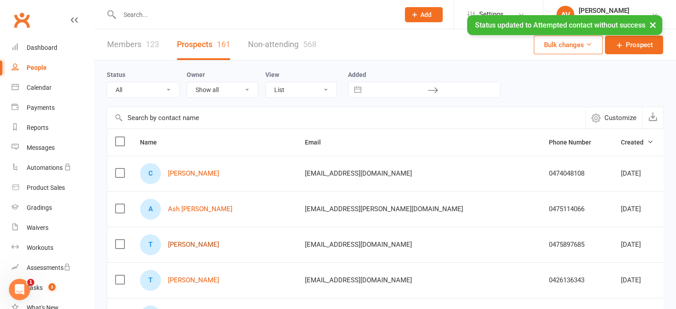
click at [185, 247] on link "[PERSON_NAME]" at bounding box center [193, 245] width 51 height 8
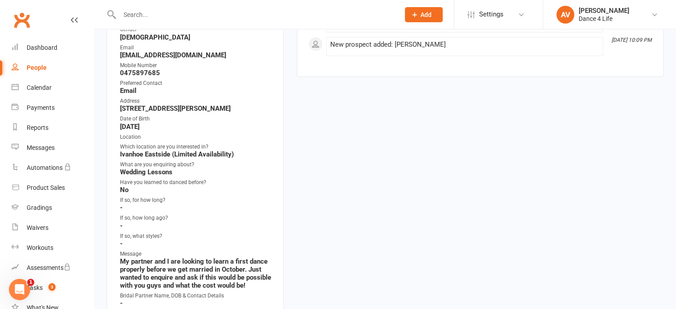
scroll to position [178, 0]
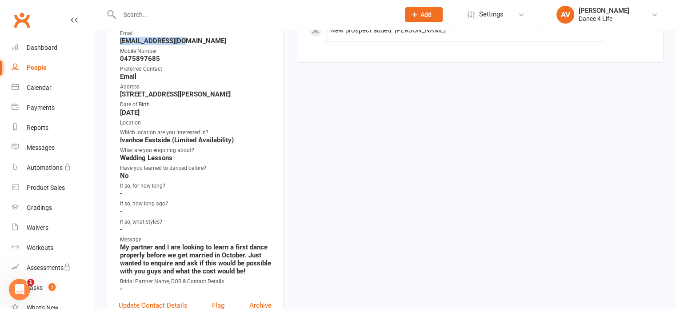
drag, startPoint x: 188, startPoint y: 42, endPoint x: 114, endPoint y: 42, distance: 73.4
click at [114, 42] on div "Contact information Owner Notes - Member Type - Gender [DEMOGRAPHIC_DATA] Email…" at bounding box center [195, 139] width 177 height 390
copy strong "[EMAIL_ADDRESS][DOMAIN_NAME]"
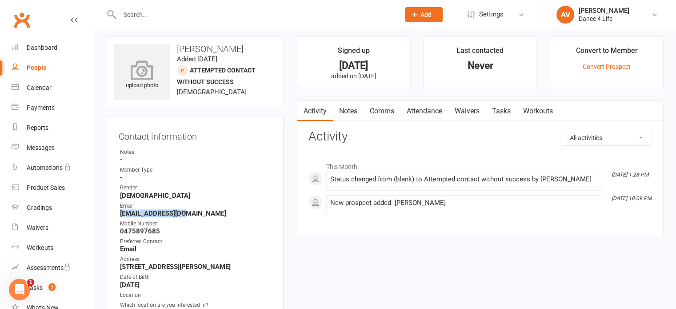
scroll to position [0, 0]
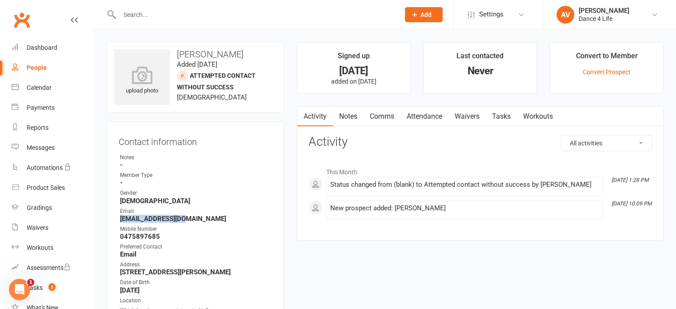
select select "100"
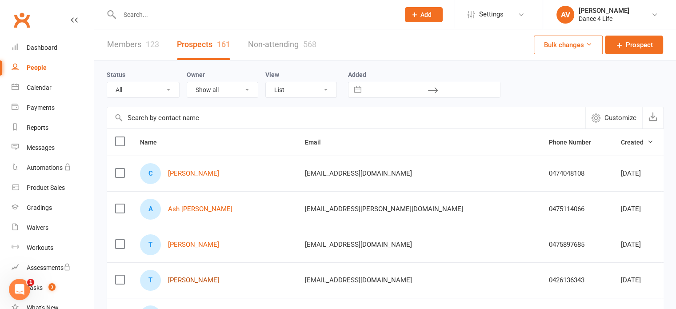
click at [184, 283] on link "[PERSON_NAME]" at bounding box center [193, 281] width 51 height 8
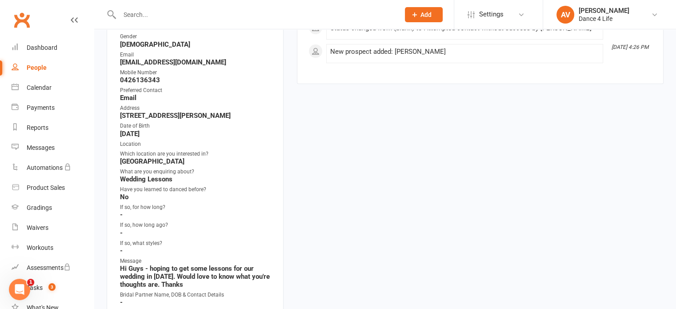
scroll to position [178, 0]
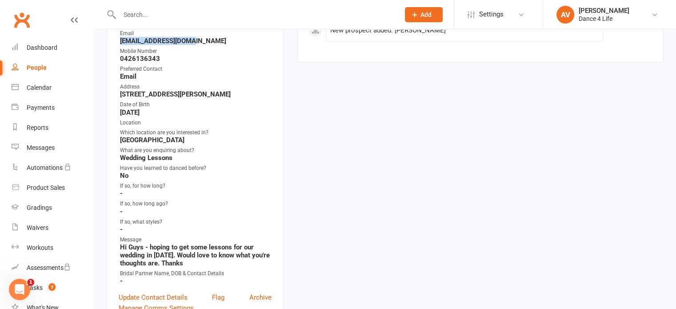
drag, startPoint x: 195, startPoint y: 40, endPoint x: 120, endPoint y: 40, distance: 75.6
click at [120, 40] on strong "[EMAIL_ADDRESS][DOMAIN_NAME]" at bounding box center [196, 41] width 152 height 8
copy strong "[EMAIL_ADDRESS][DOMAIN_NAME]"
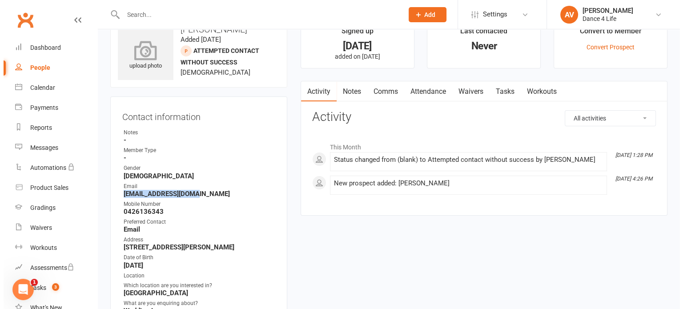
scroll to position [0, 0]
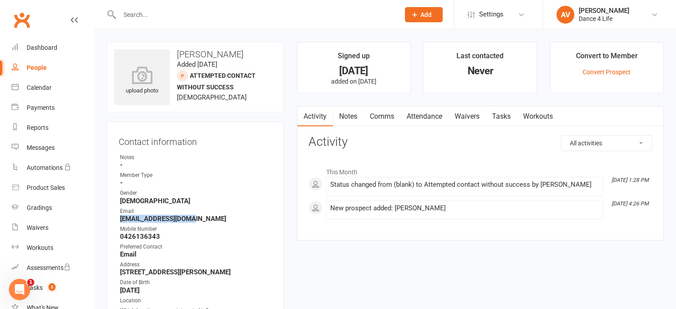
select select "100"
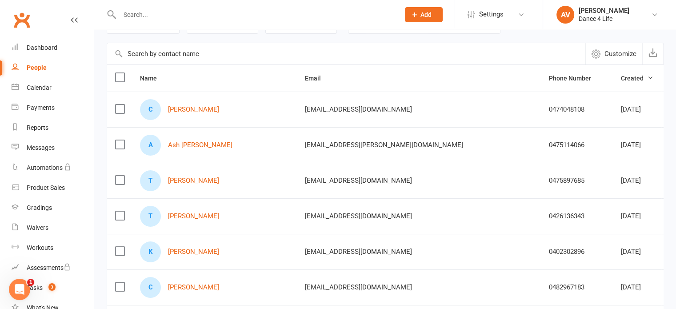
scroll to position [89, 0]
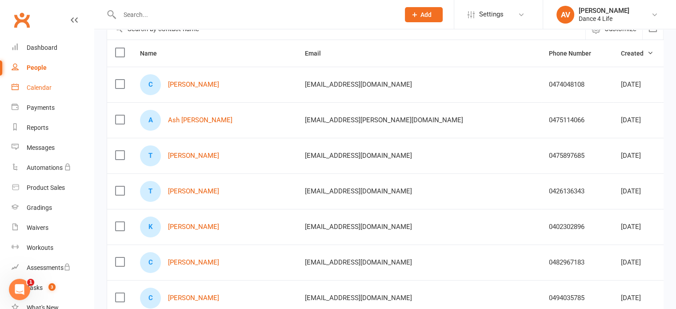
click at [48, 87] on div "Calendar" at bounding box center [39, 87] width 25 height 7
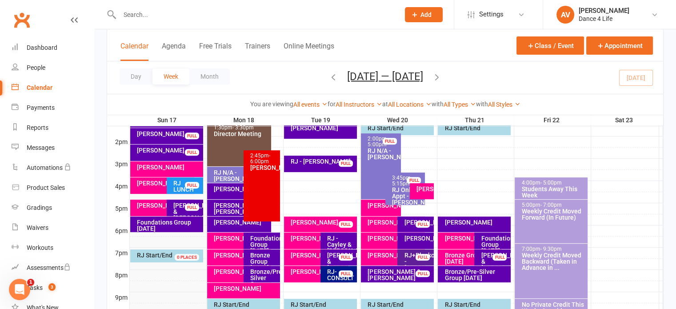
scroll to position [400, 0]
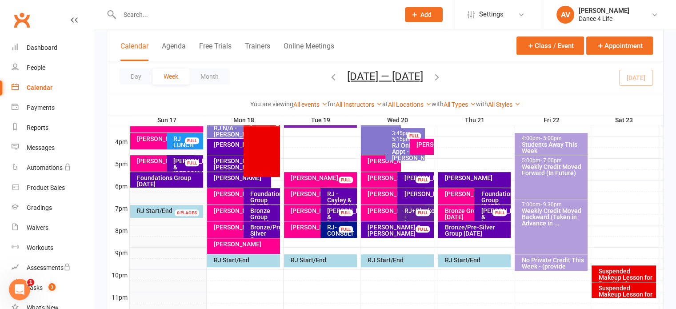
click at [440, 76] on icon "button" at bounding box center [437, 77] width 10 height 10
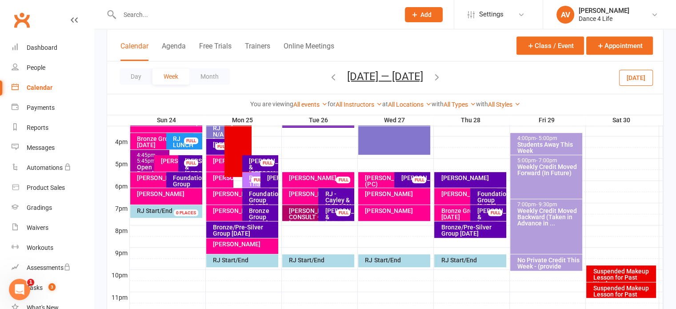
click at [329, 78] on icon "button" at bounding box center [334, 77] width 10 height 10
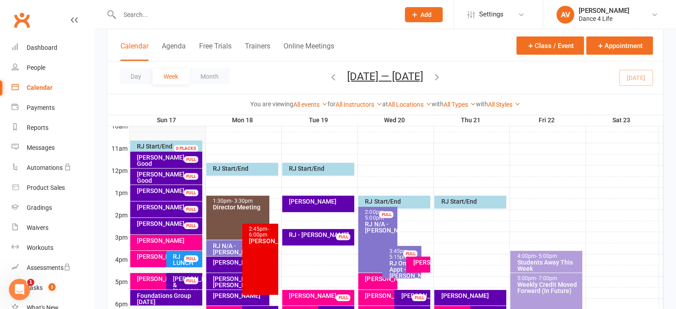
scroll to position [267, 0]
